Goal: Task Accomplishment & Management: Use online tool/utility

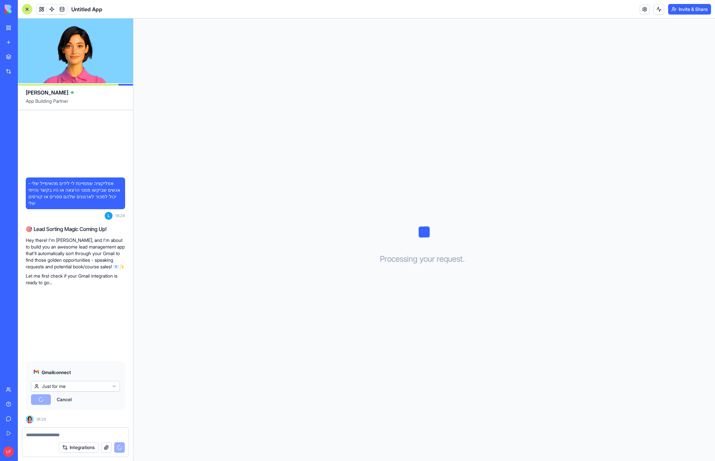
scroll to position [77, 0]
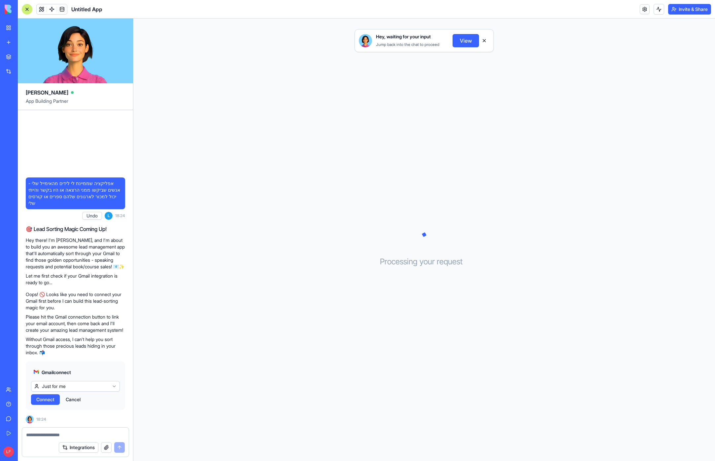
click at [54, 396] on span "Connect" at bounding box center [45, 399] width 18 height 7
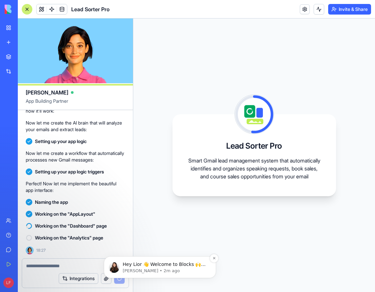
click at [114, 268] on img "message notification from Shelly, 2m ago. Hey Lior 👋 Welcome to Blocks 🙌 I'm he…" at bounding box center [114, 267] width 11 height 11
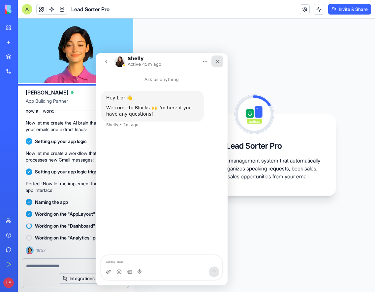
click at [216, 59] on icon "Close" at bounding box center [217, 61] width 5 height 5
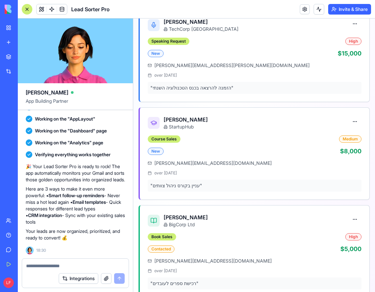
scroll to position [337, 0]
